Goal: Information Seeking & Learning: Learn about a topic

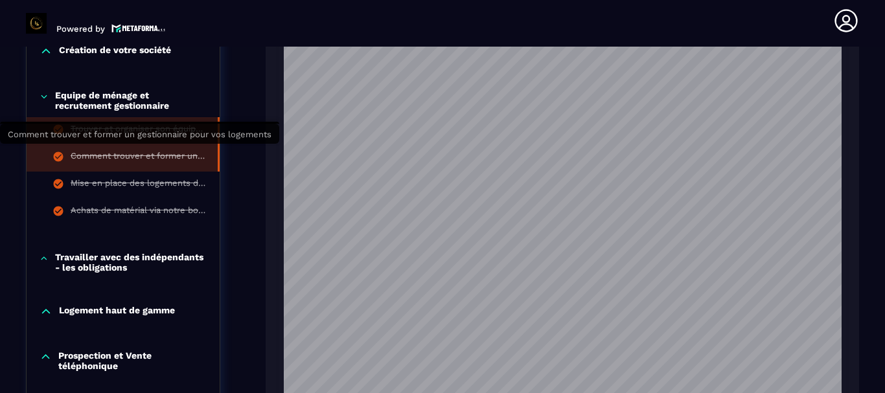
scroll to position [782, 0]
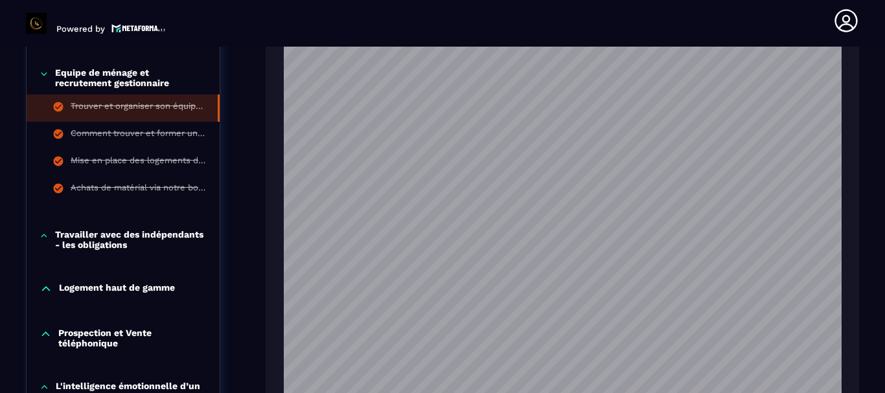
click at [117, 234] on p "Travailler avec des indépendants - les obligations" at bounding box center [131, 239] width 152 height 21
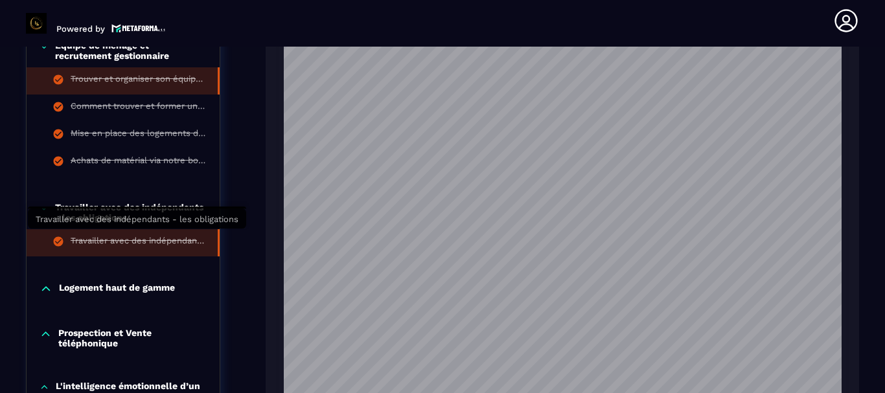
click at [131, 236] on div "Travailler avec des indépendants - les obligations" at bounding box center [138, 243] width 134 height 14
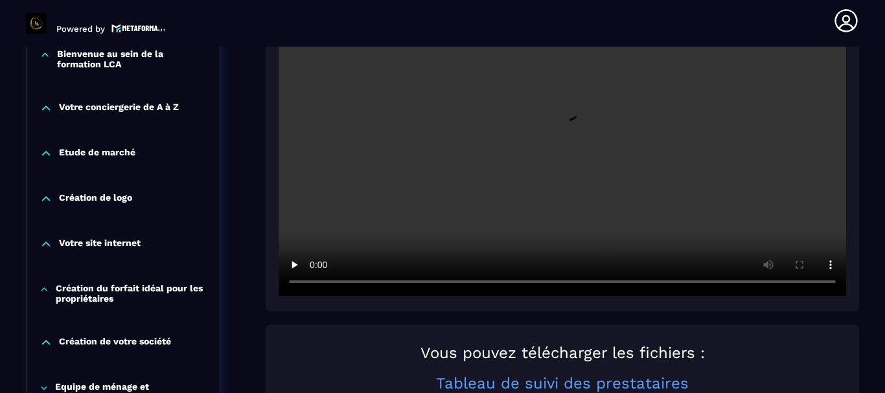
scroll to position [523, 0]
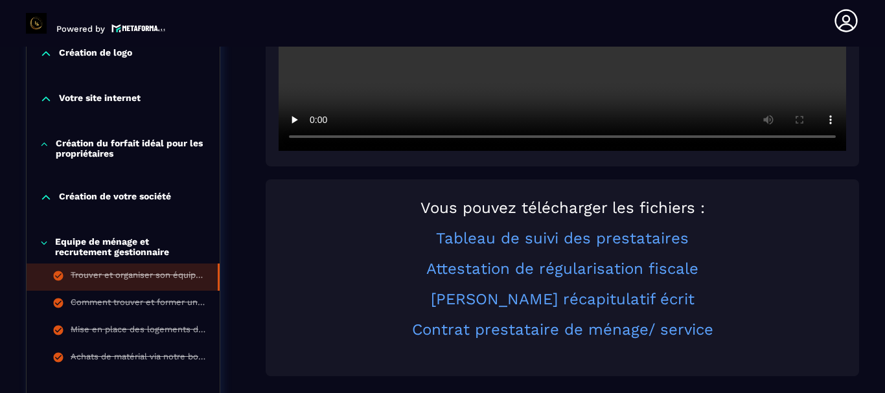
click at [131, 266] on li "Trouver et organiser son équipe de ménage" at bounding box center [123, 277] width 193 height 27
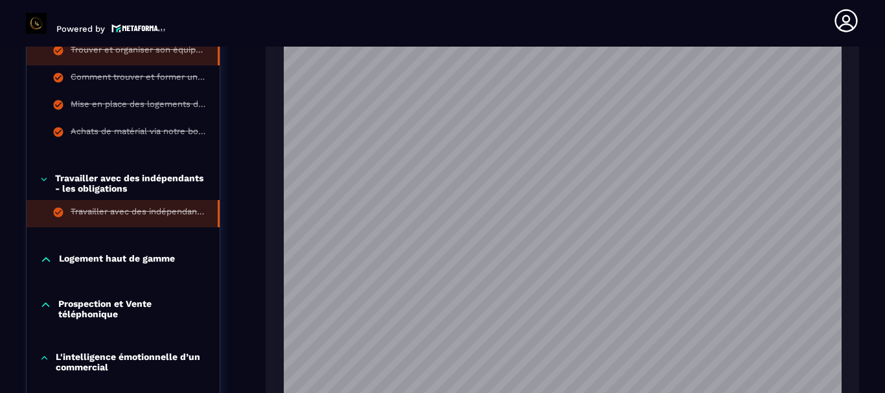
scroll to position [847, 0]
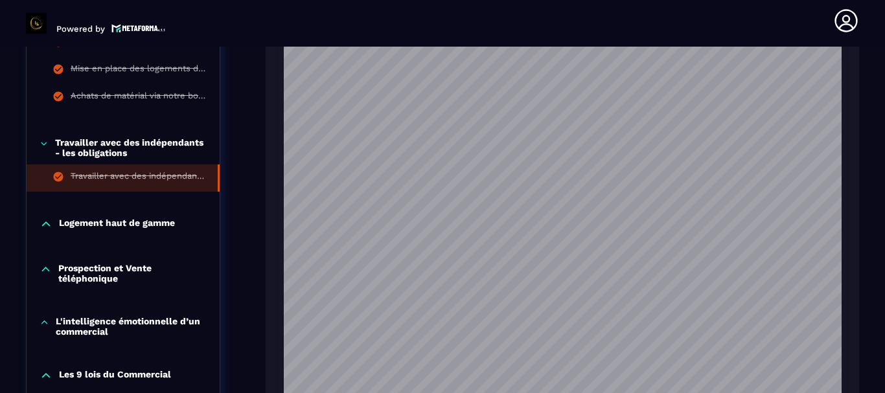
click at [144, 173] on div "Travailler avec des indépendants - les obligations" at bounding box center [138, 178] width 134 height 14
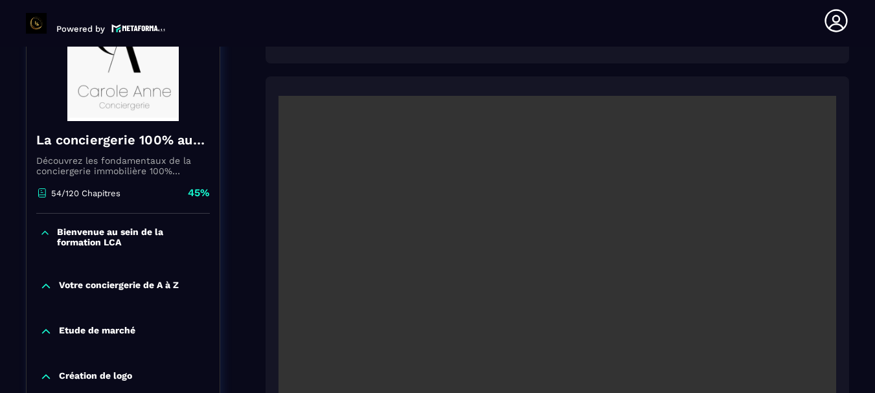
scroll to position [264, 0]
